Goal: Transaction & Acquisition: Purchase product/service

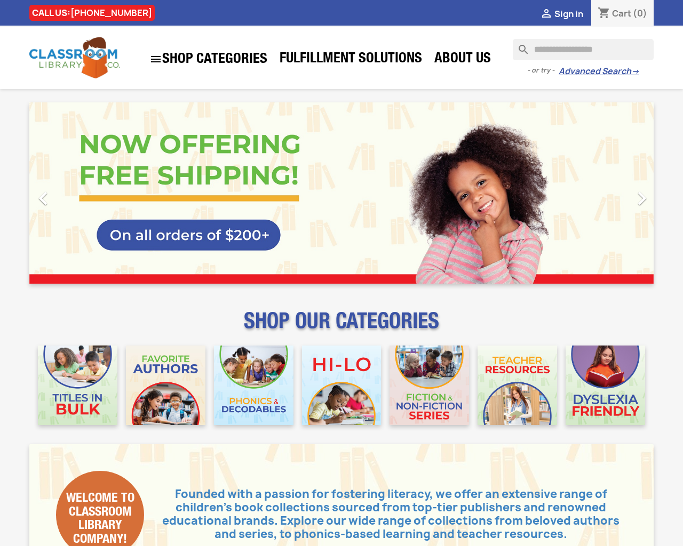
type input "***"
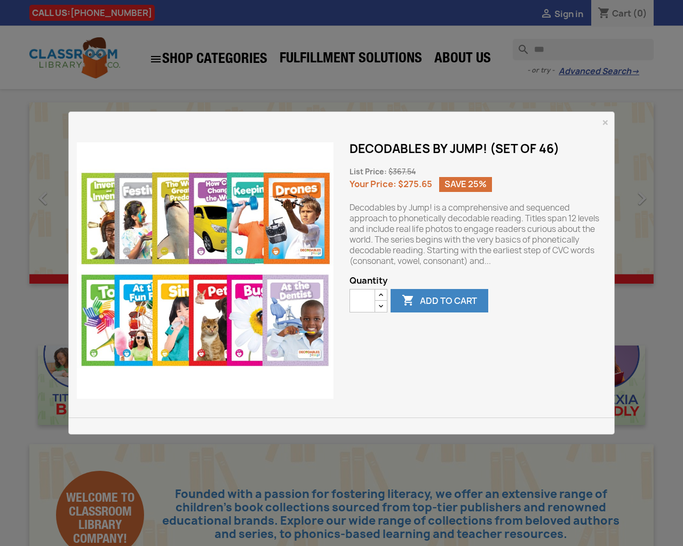
type button "e"
type input "*"
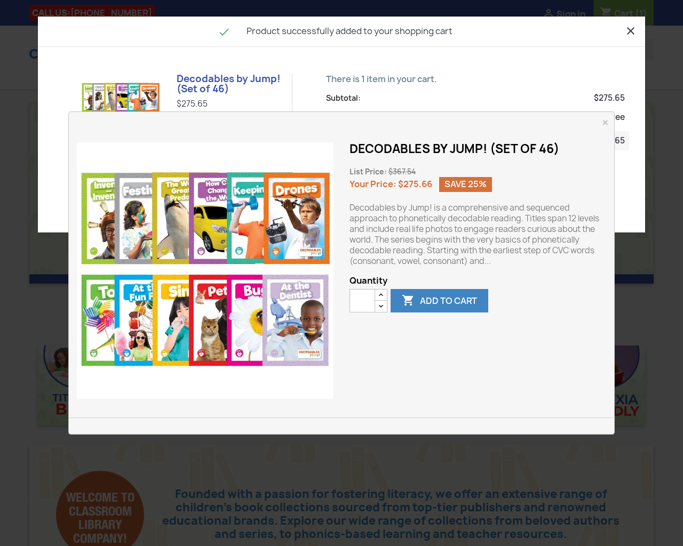
type button "e"
type input "*"
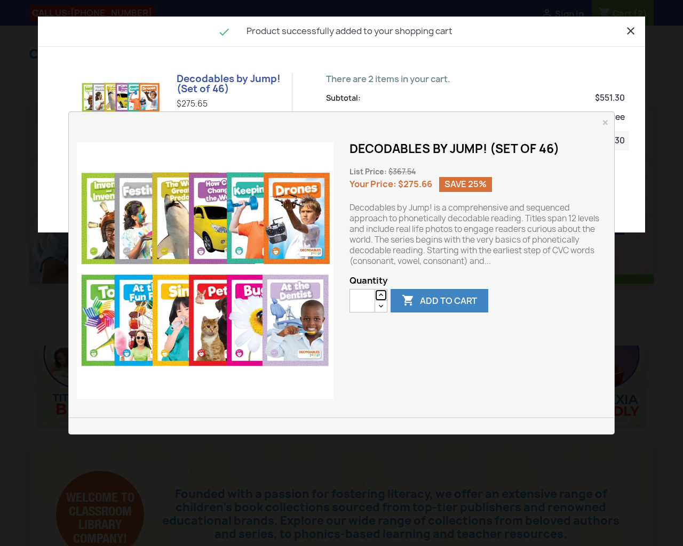
type button "e"
type input "*"
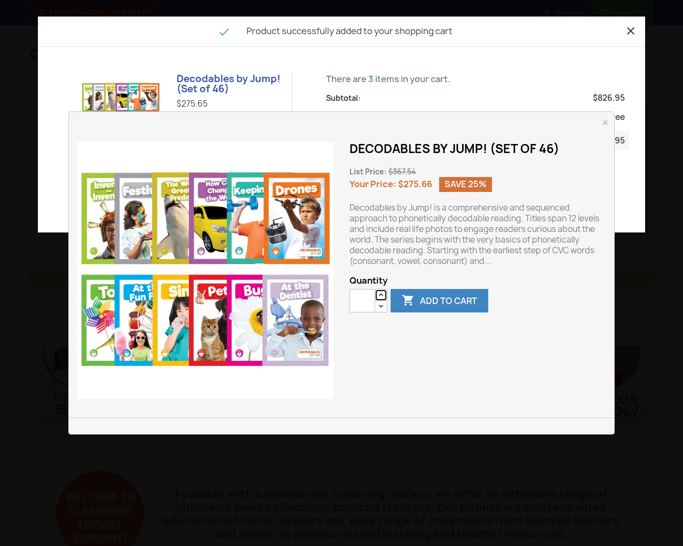
type button "e"
type input "*"
type button "e"
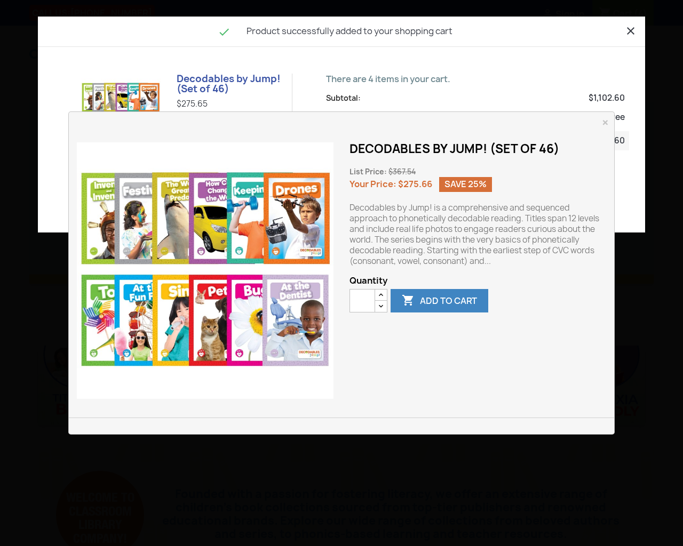
type input "*"
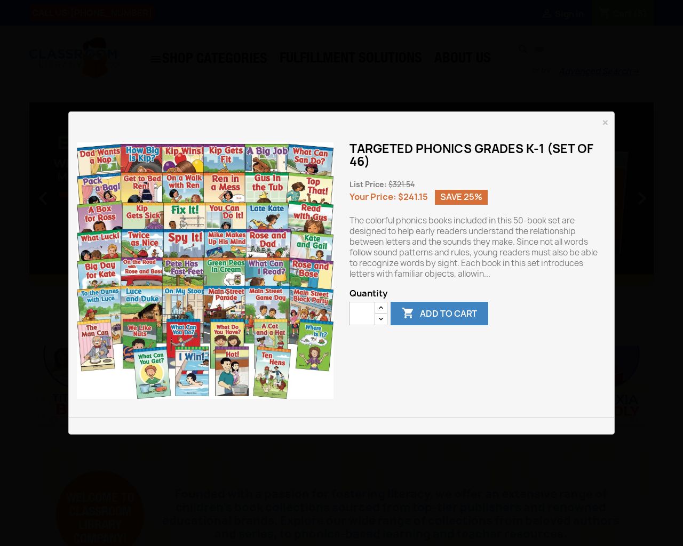
type button "e"
type input "*"
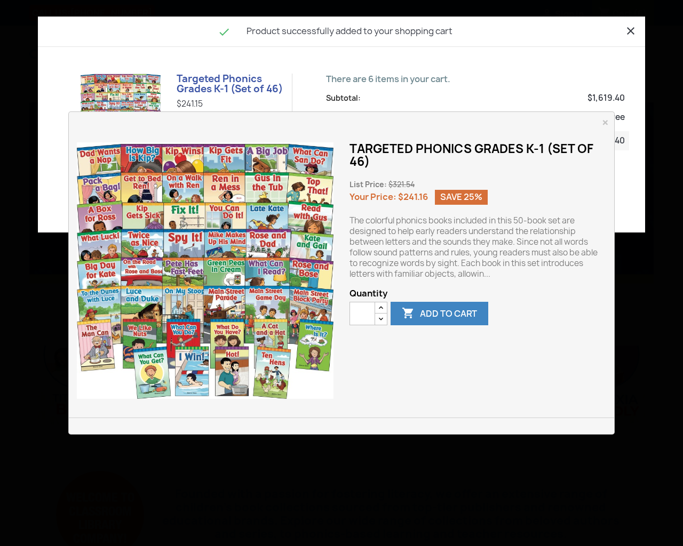
type button "e"
type input "*"
type button "e"
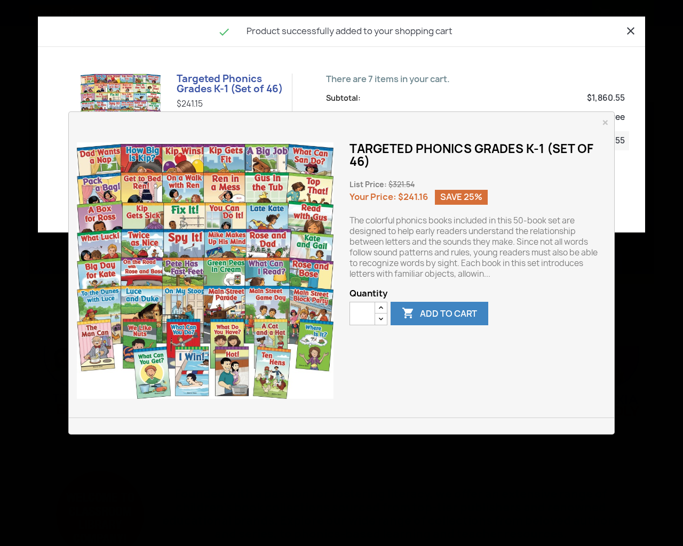
type input "*"
type button "e"
type input "*"
type button "e"
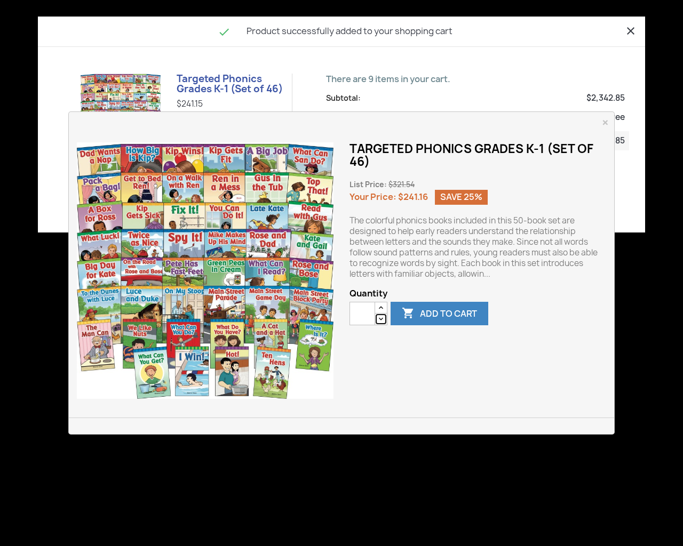
type button "e"
type input "*"
type button "e"
type input "*"
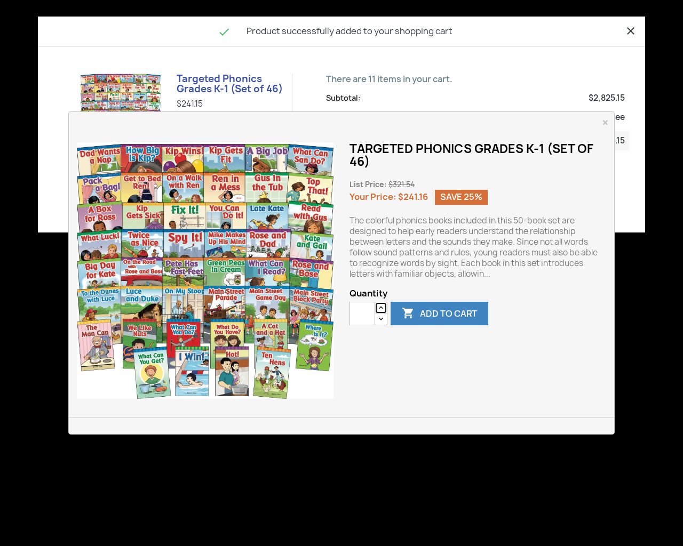
type button "e"
type input "*"
